Goal: Information Seeking & Learning: Understand process/instructions

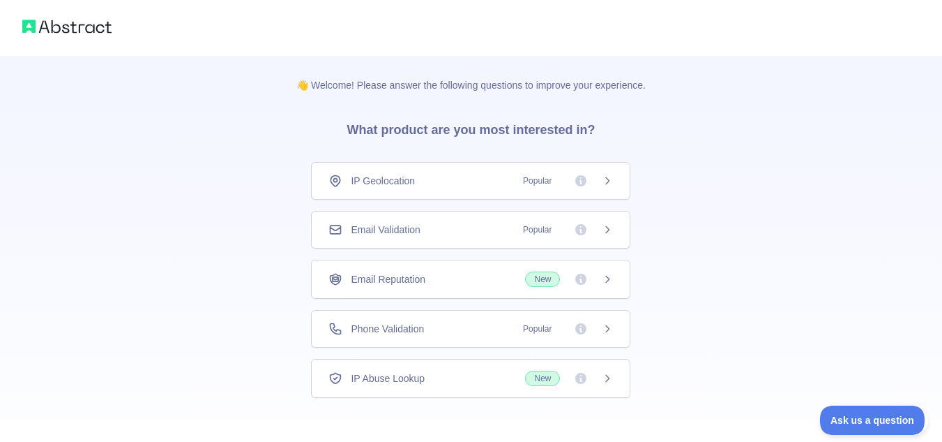
click at [606, 232] on icon at bounding box center [607, 229] width 11 height 11
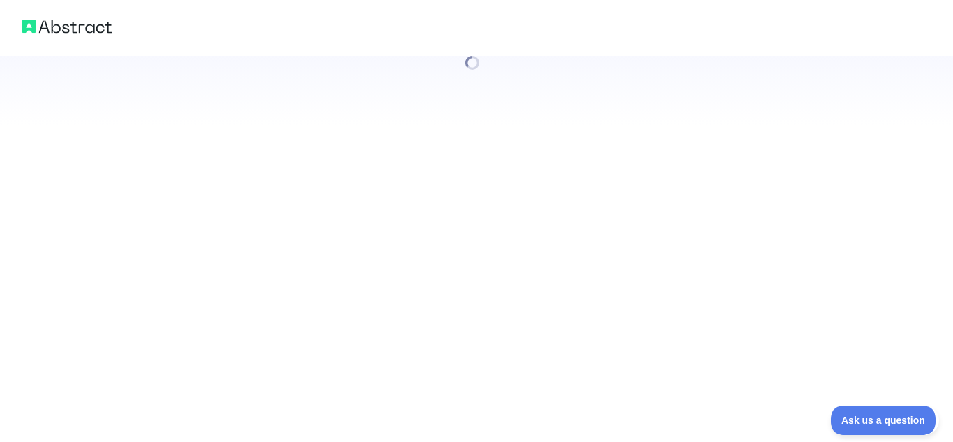
click at [606, 232] on div at bounding box center [476, 221] width 953 height 442
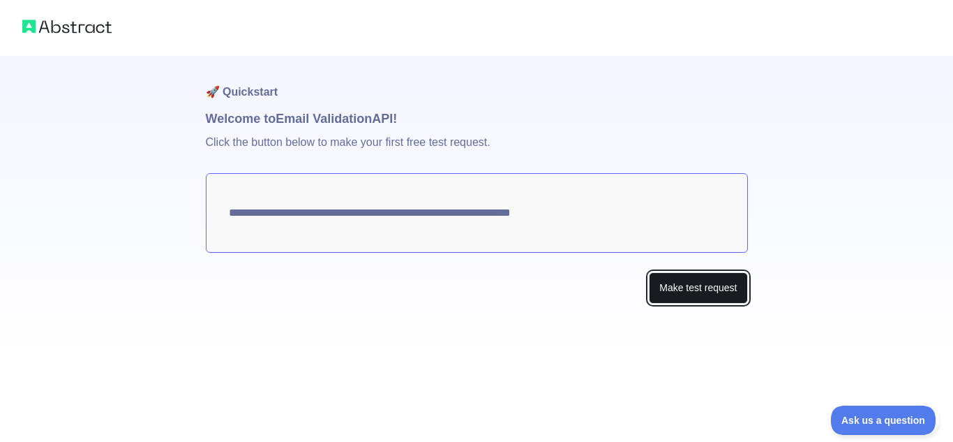
click at [686, 279] on button "Make test request" at bounding box center [698, 287] width 98 height 31
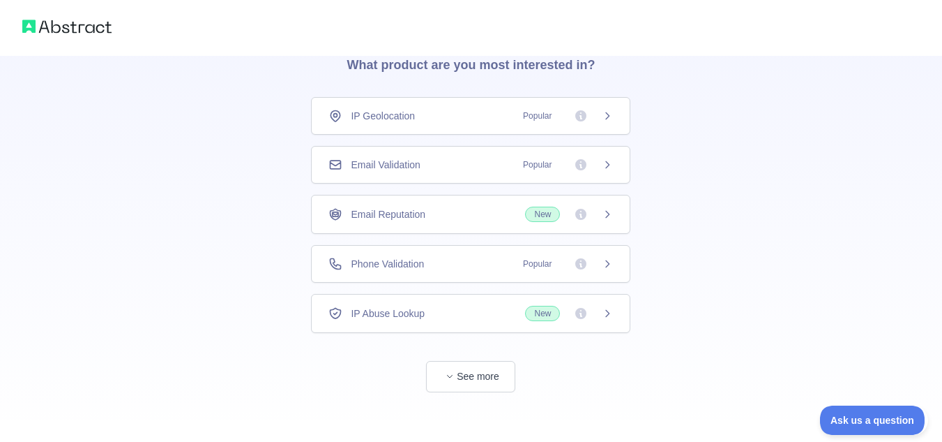
scroll to position [66, 0]
click at [456, 369] on span "button" at bounding box center [450, 375] width 14 height 14
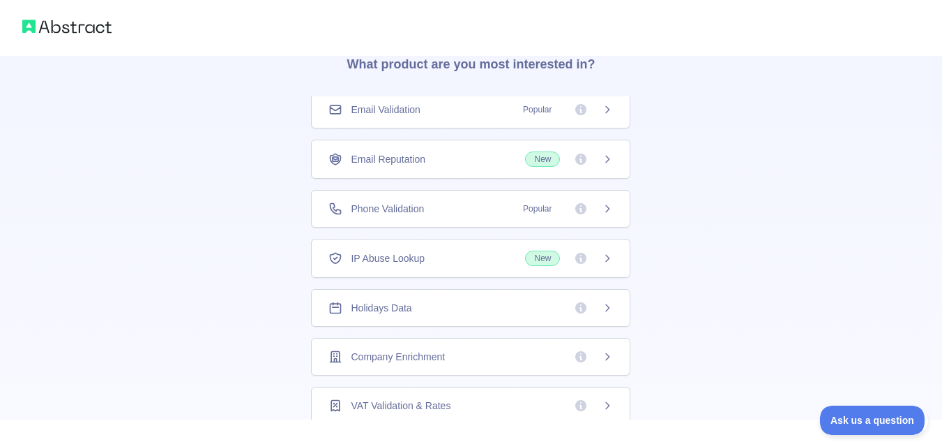
scroll to position [446, 0]
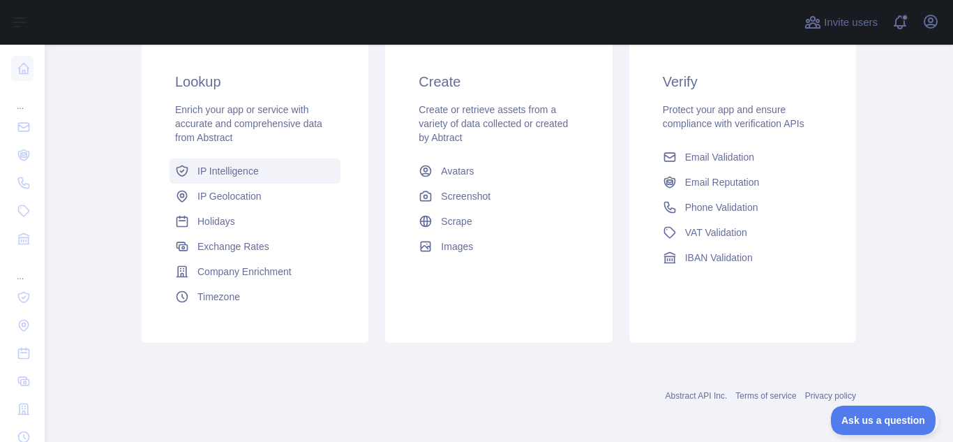
scroll to position [253, 0]
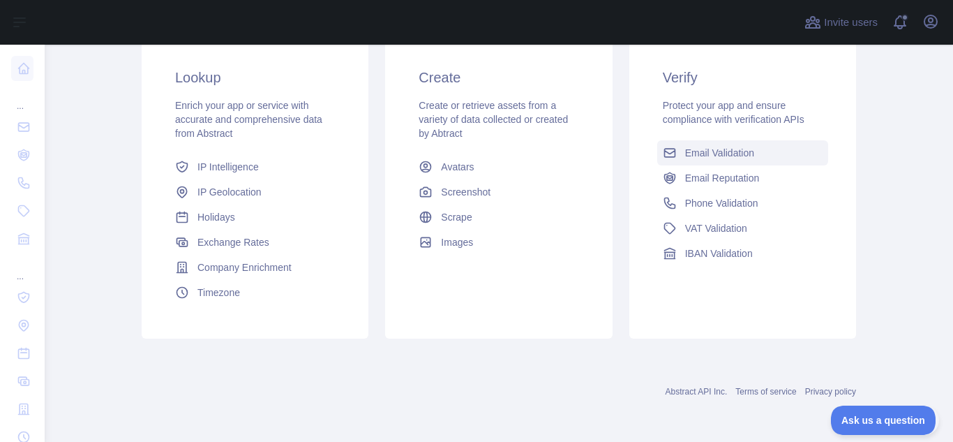
click at [697, 163] on link "Email Validation" at bounding box center [742, 152] width 171 height 25
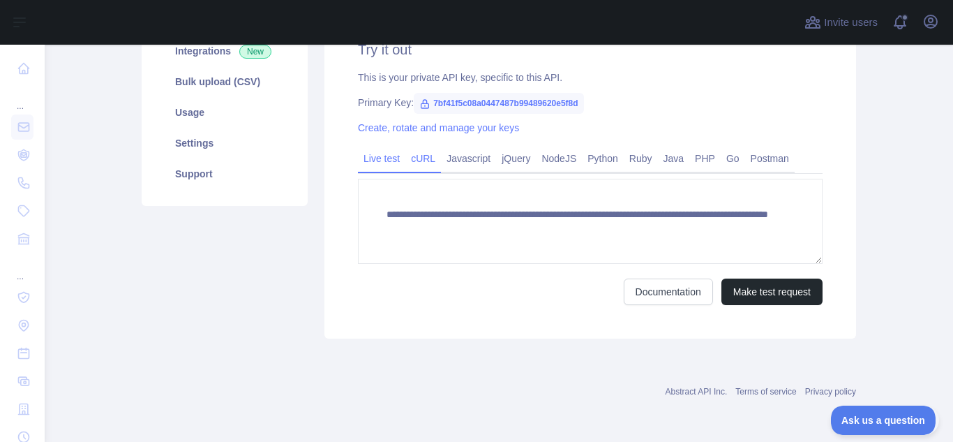
click at [420, 163] on link "cURL" at bounding box center [423, 158] width 36 height 22
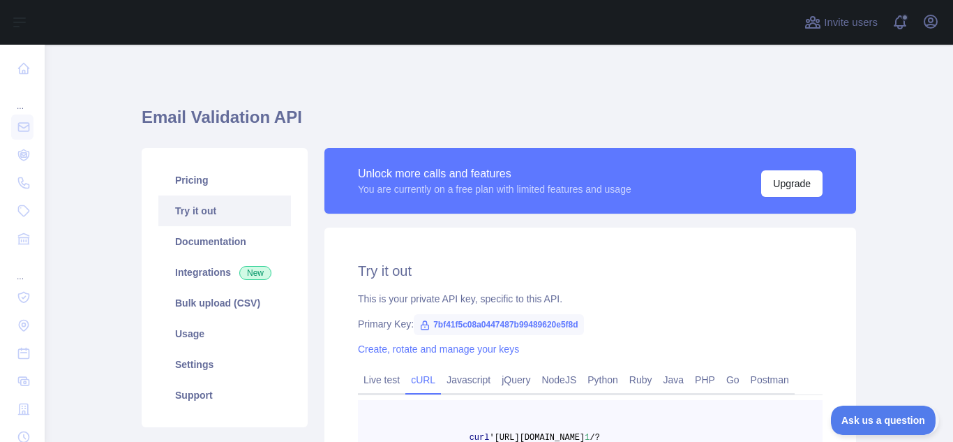
scroll to position [24, 0]
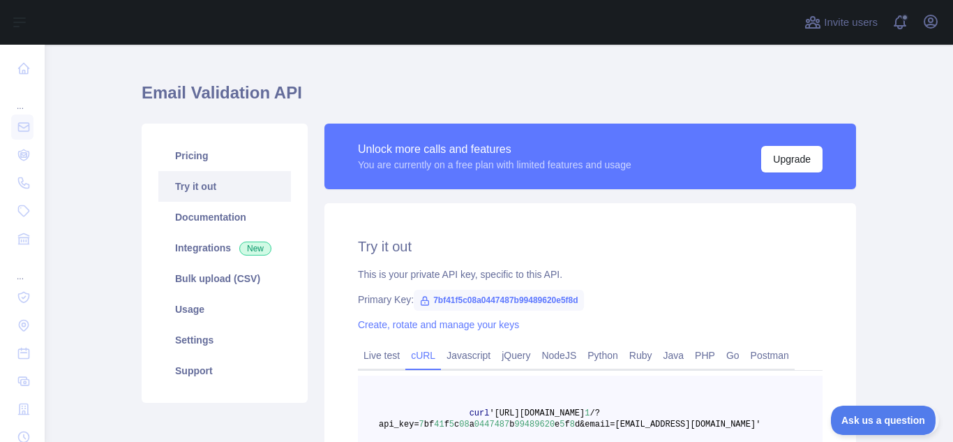
click at [463, 303] on span "7bf41f5c08a0447487b99489620e5f8d" at bounding box center [499, 299] width 170 height 21
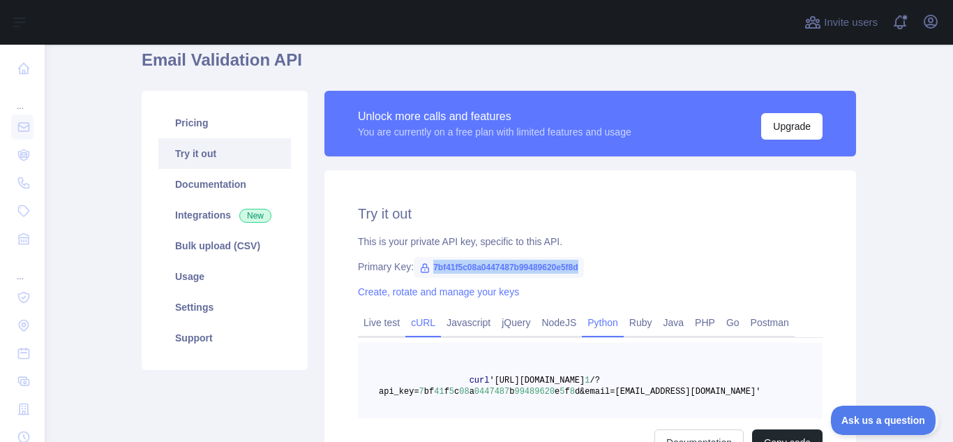
scroll to position [70, 0]
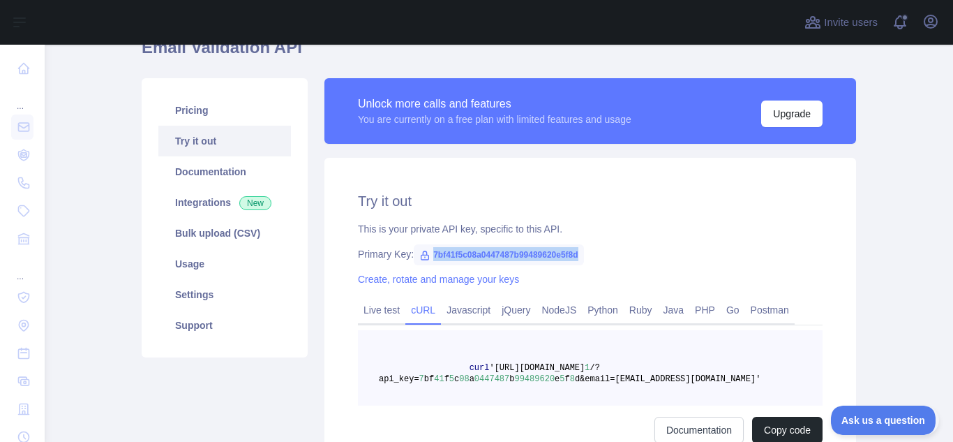
copy span "7bf41f5c08a0447487b99489620e5f8d"
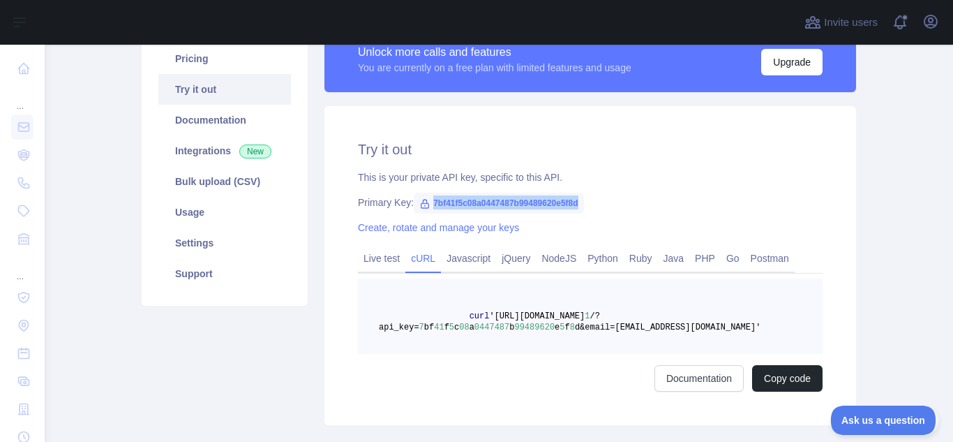
scroll to position [133, 0]
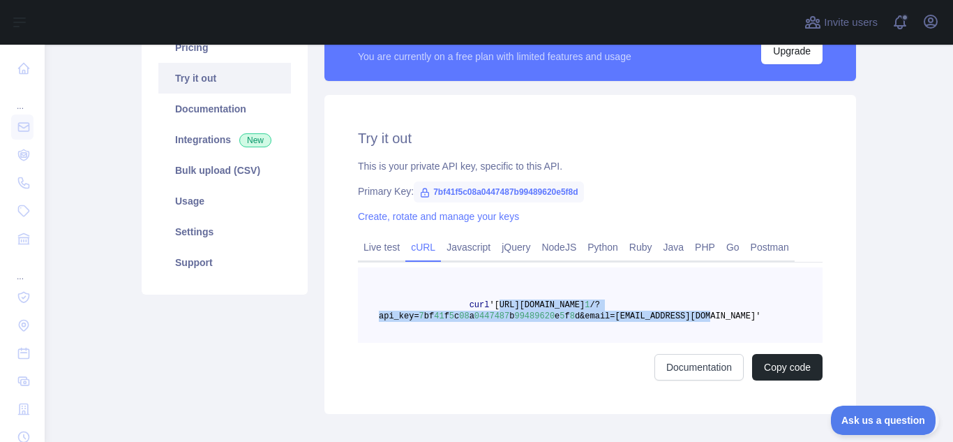
drag, startPoint x: 712, startPoint y: 317, endPoint x: 490, endPoint y: 300, distance: 222.4
click at [490, 300] on pre "curl '[URL][DOMAIN_NAME] 1 /?api_key= 7 bf 41 f 5 c 08 a 0447487 b 99489620 e 5…" at bounding box center [590, 304] width 465 height 75
copy span "[URL][DOMAIN_NAME] 1 /?api_key= 7 bf 41 f 5 c 08 a 0447487 b 99489620 e 5 f 8 d…"
click at [545, 338] on pre "curl '[URL][DOMAIN_NAME] 1 /?api_key= 7 bf 41 f 5 c 08 a 0447487 b 99489620 e 5…" at bounding box center [590, 304] width 465 height 75
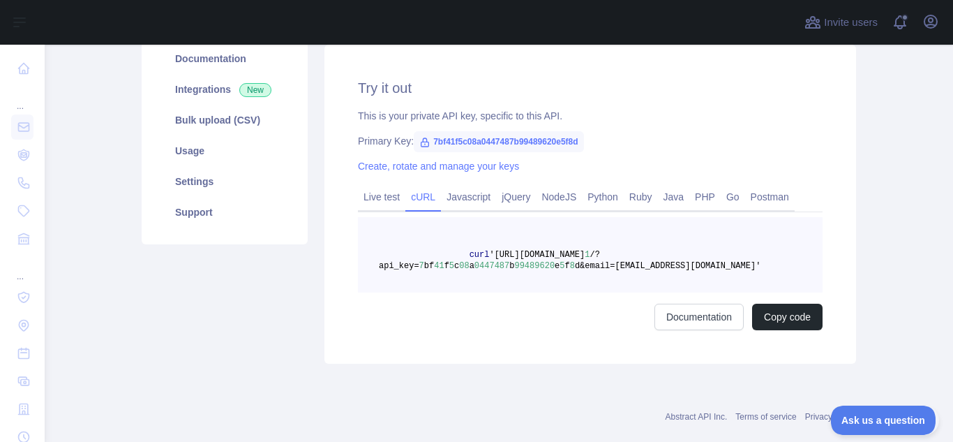
scroll to position [169, 0]
